Goal: Task Accomplishment & Management: Manage account settings

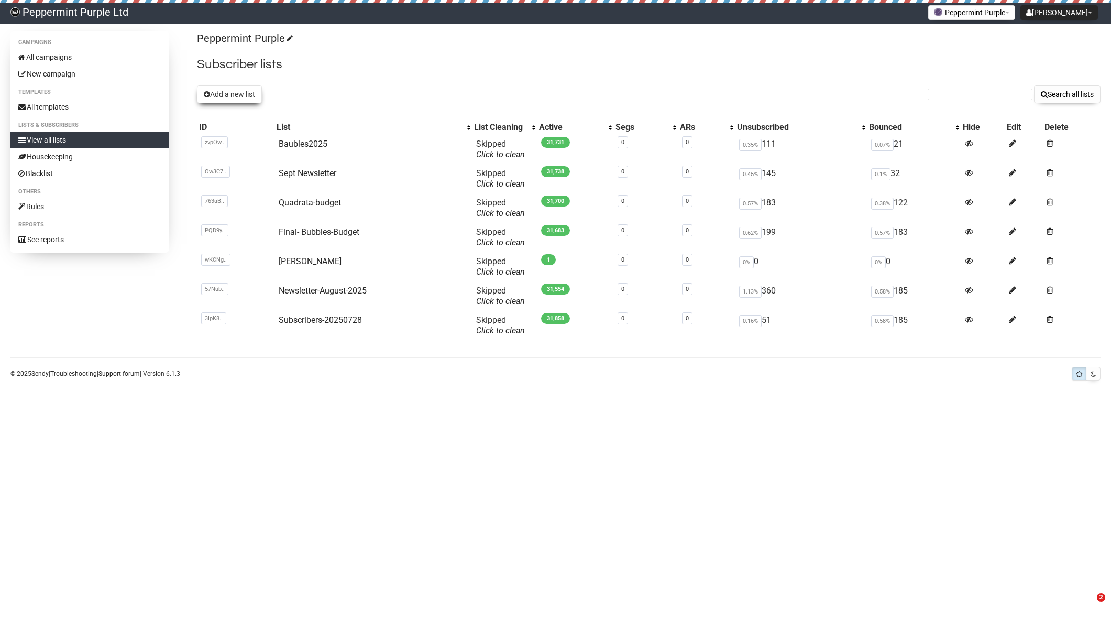
click at [239, 92] on button "Add a new list" at bounding box center [229, 94] width 65 height 18
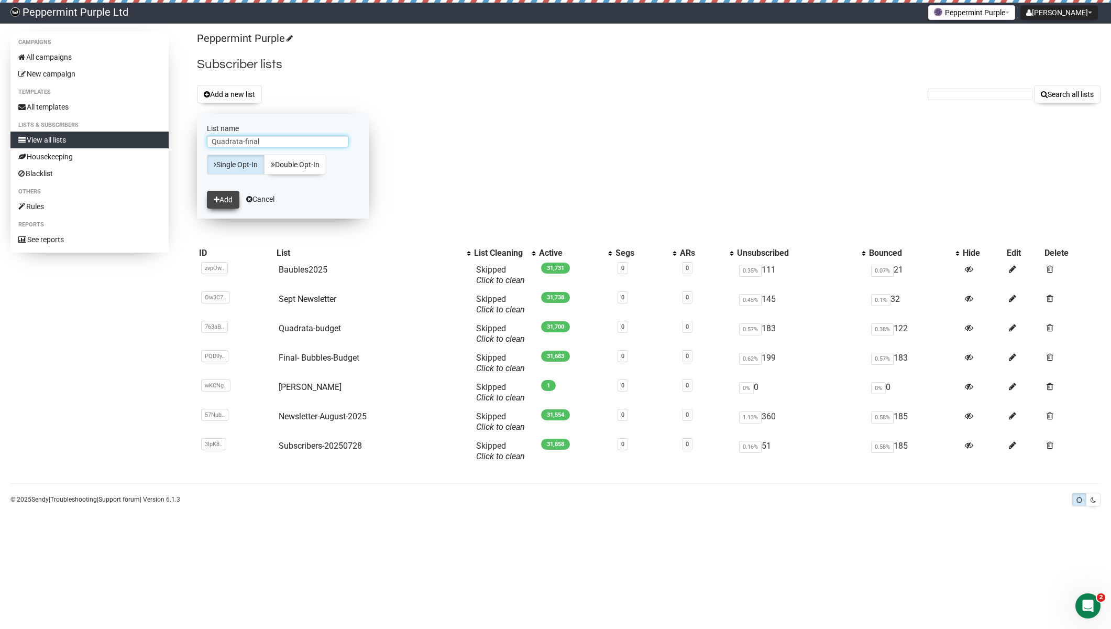
type input "Quadrata-final"
click at [223, 195] on button "Add" at bounding box center [223, 200] width 32 height 18
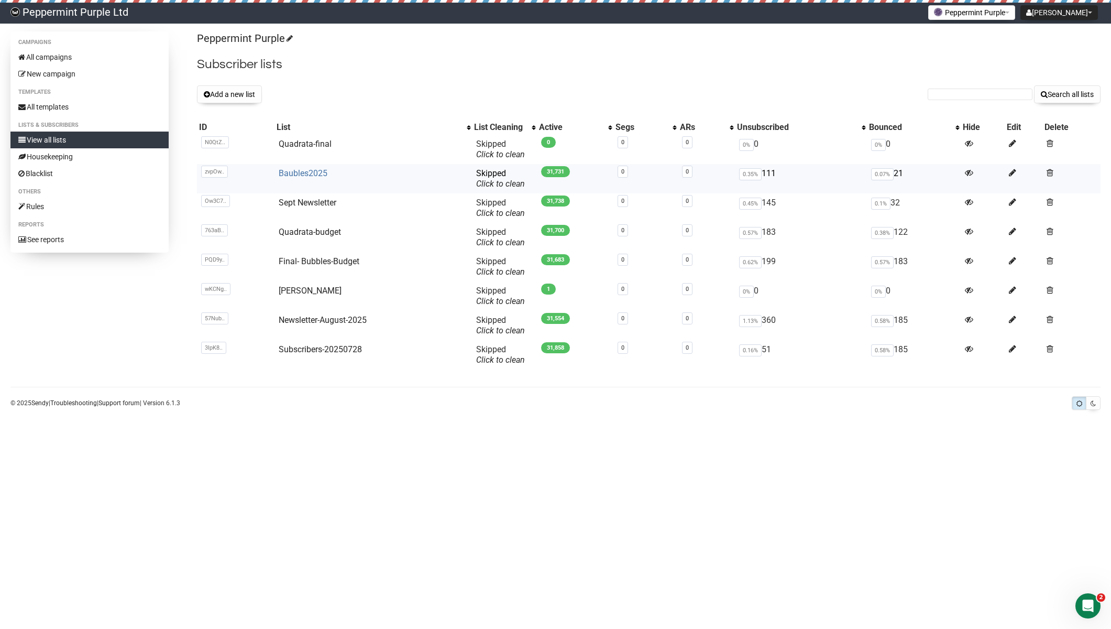
click at [315, 174] on link "Baubles2025" at bounding box center [303, 173] width 49 height 10
click at [329, 143] on link "Quadrata-final" at bounding box center [305, 144] width 53 height 10
click at [321, 143] on link "Quadrata-final" at bounding box center [305, 144] width 53 height 10
click at [317, 145] on link "Quadrata-final" at bounding box center [305, 144] width 53 height 10
click at [304, 140] on link "Quadrata-final" at bounding box center [305, 144] width 53 height 10
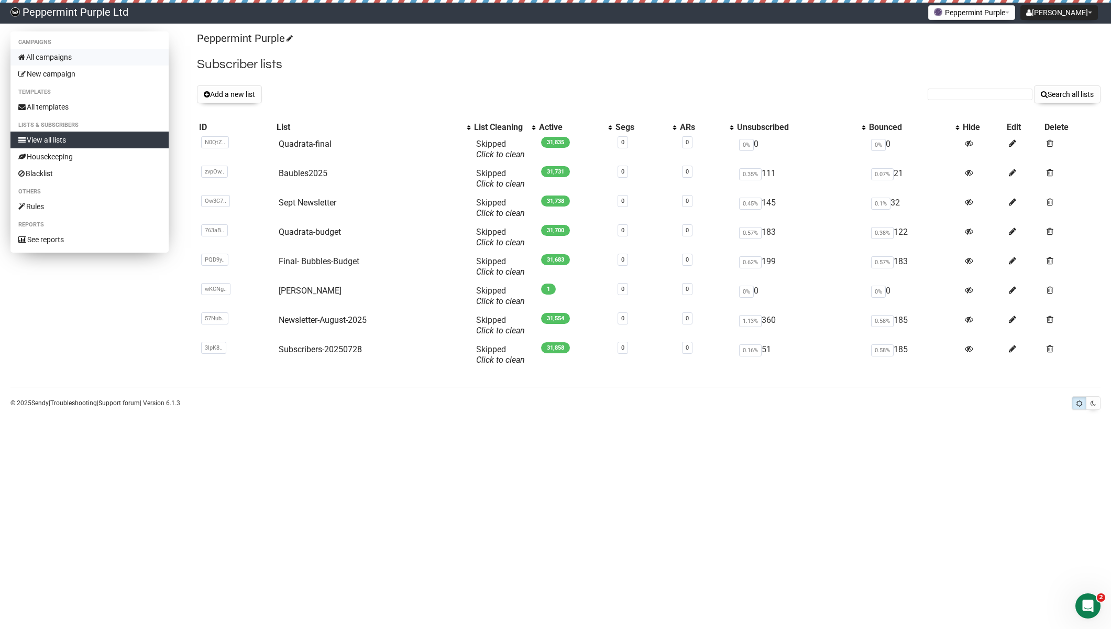
click at [48, 59] on link "All campaigns" at bounding box center [89, 57] width 158 height 17
click at [53, 52] on link "All campaigns" at bounding box center [89, 57] width 158 height 17
